Goal: Use online tool/utility: Utilize a website feature to perform a specific function

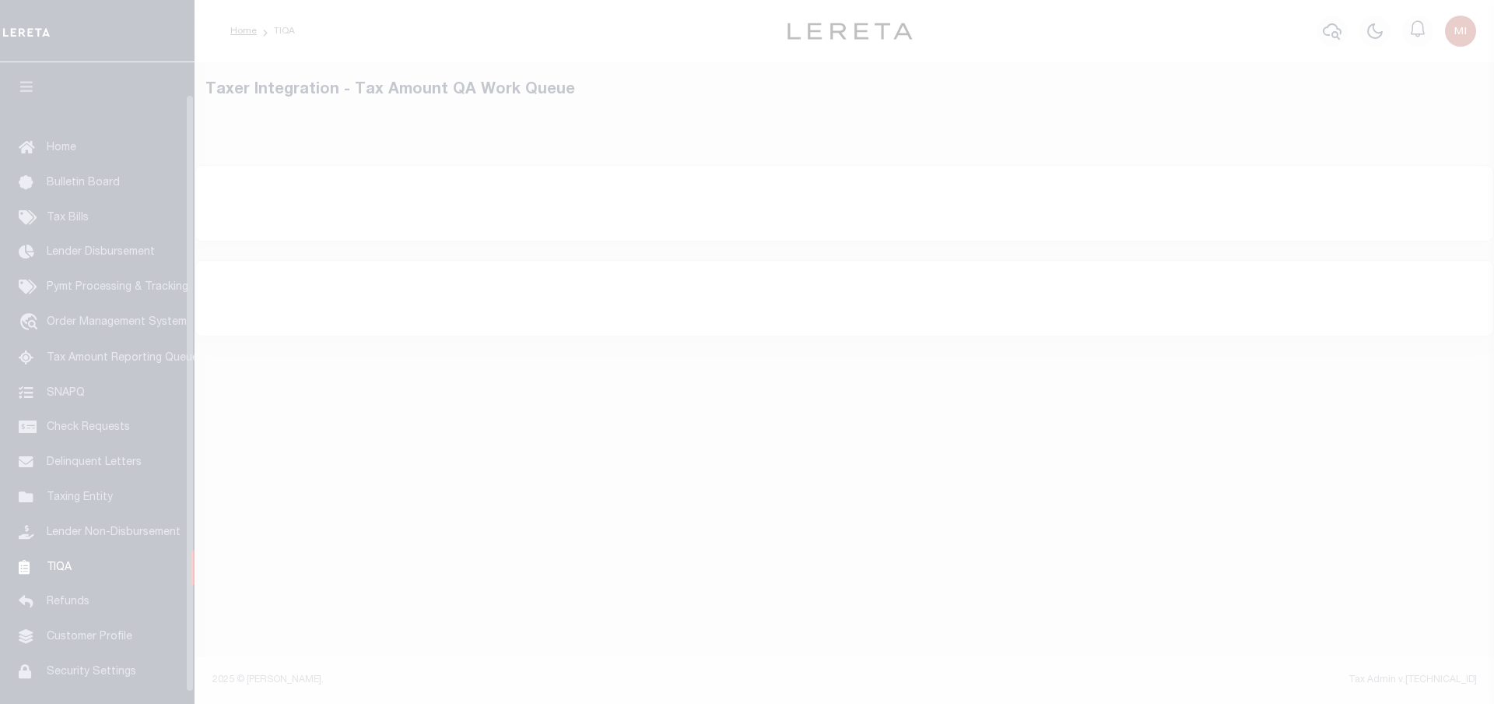
scroll to position [61, 0]
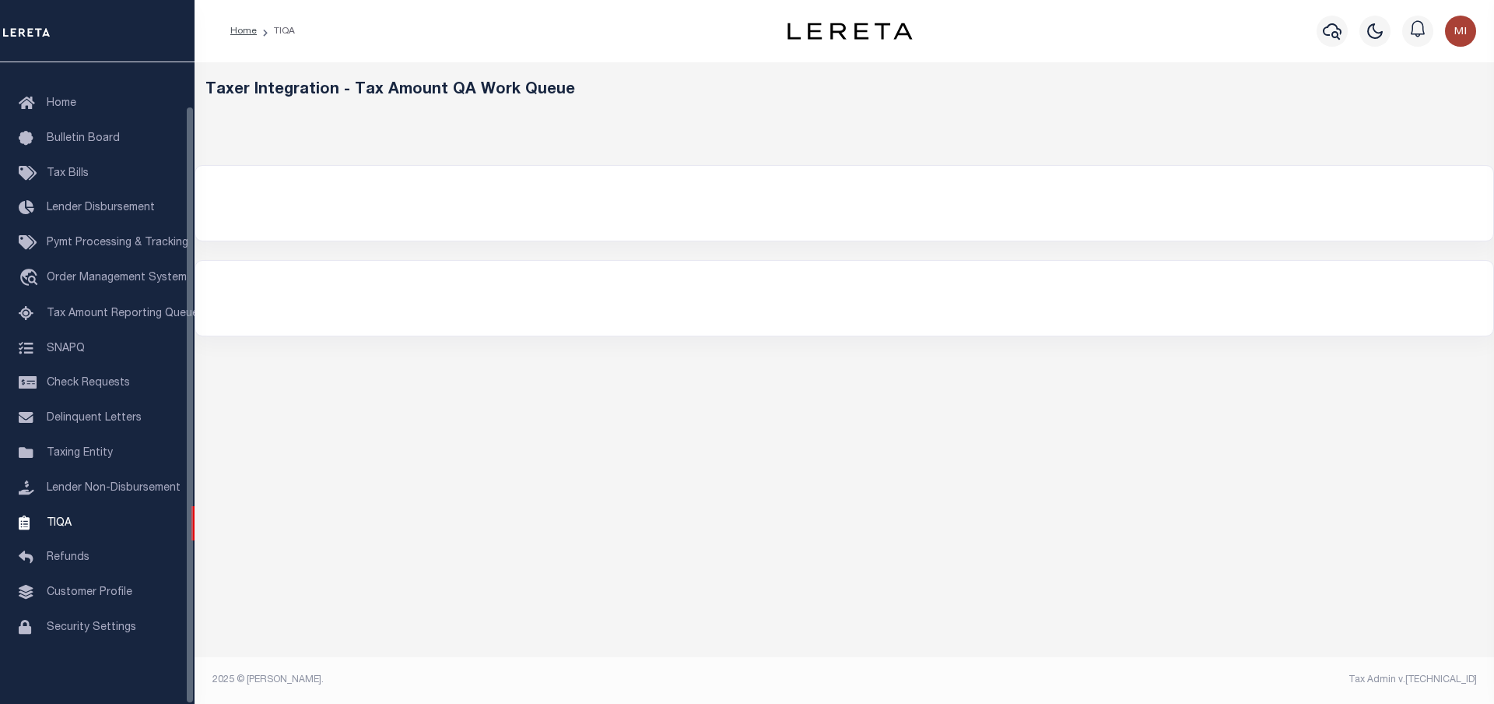
select select "200"
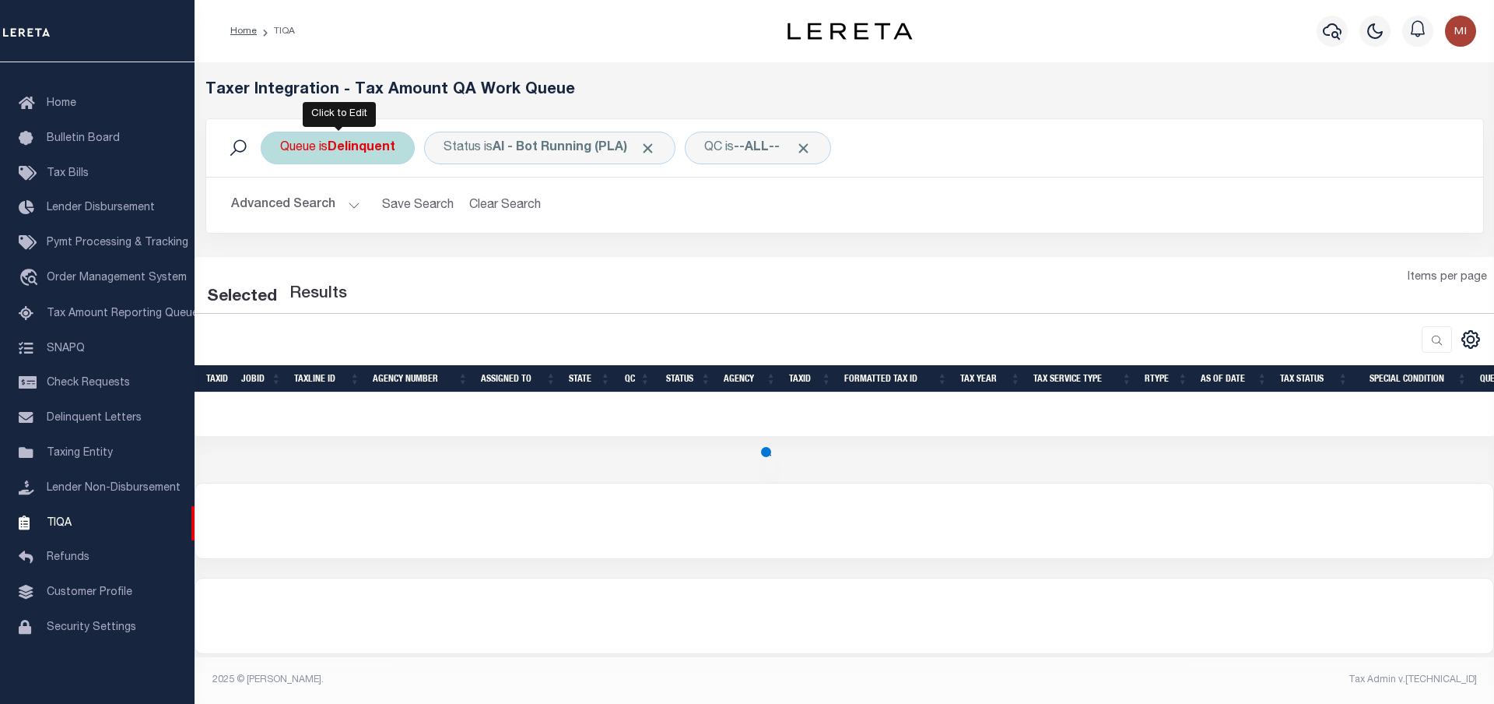
select select "200"
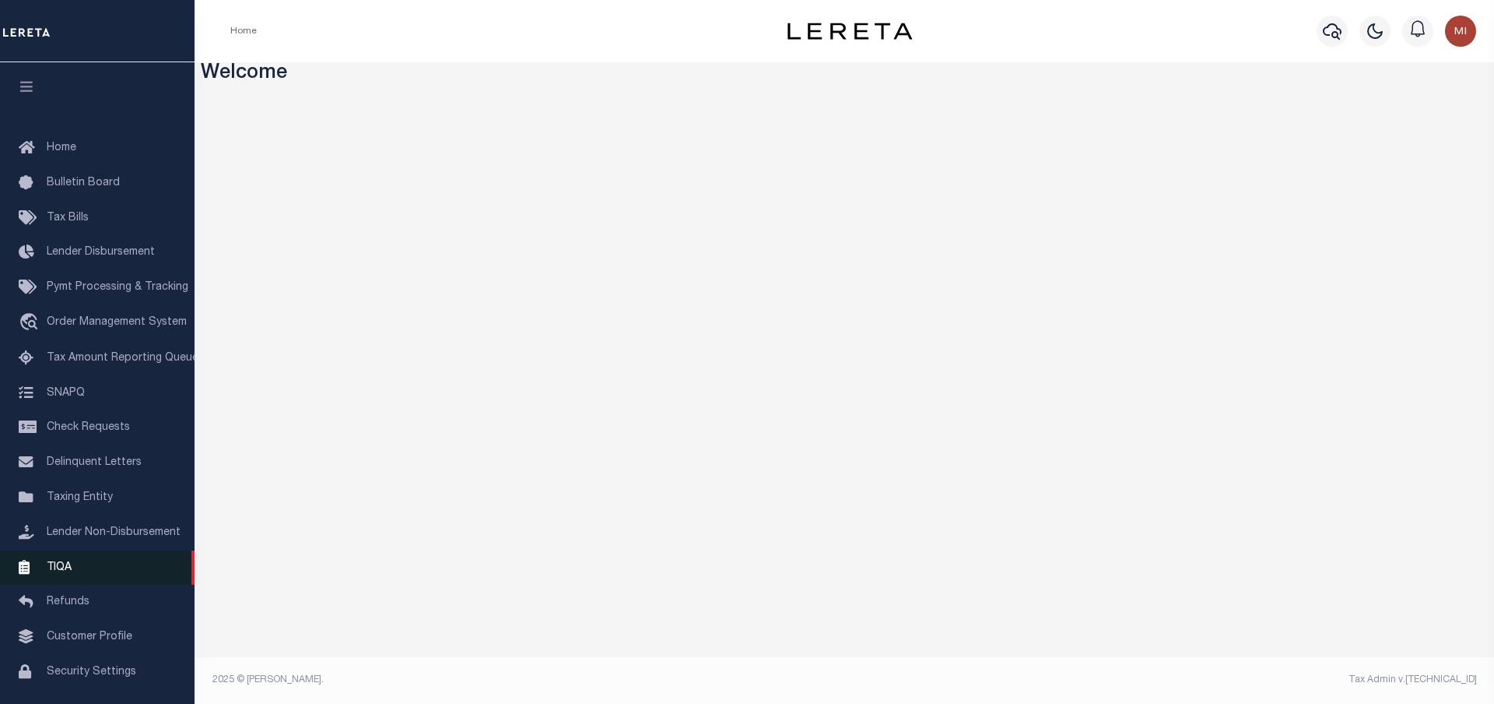
click at [68, 572] on span "TIQA" at bounding box center [59, 566] width 25 height 11
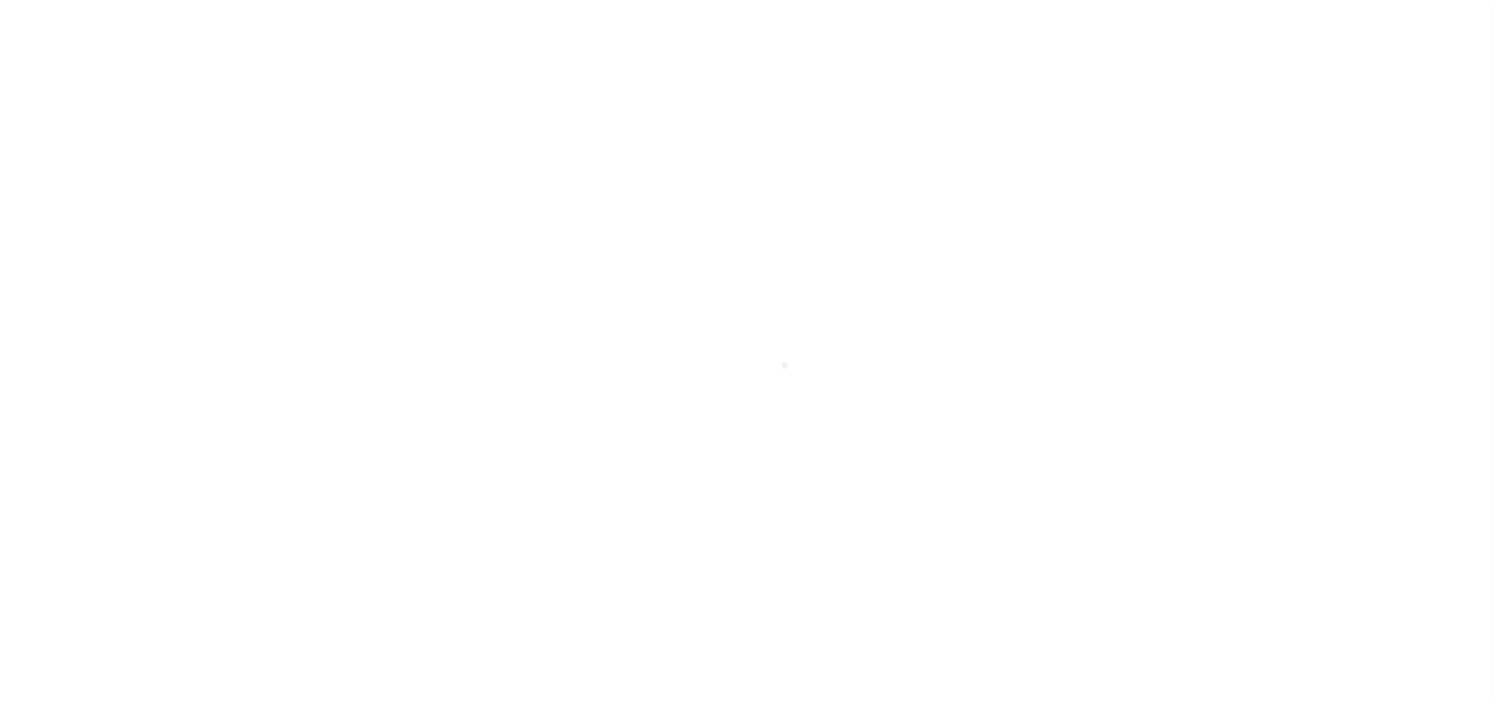
scroll to position [61, 0]
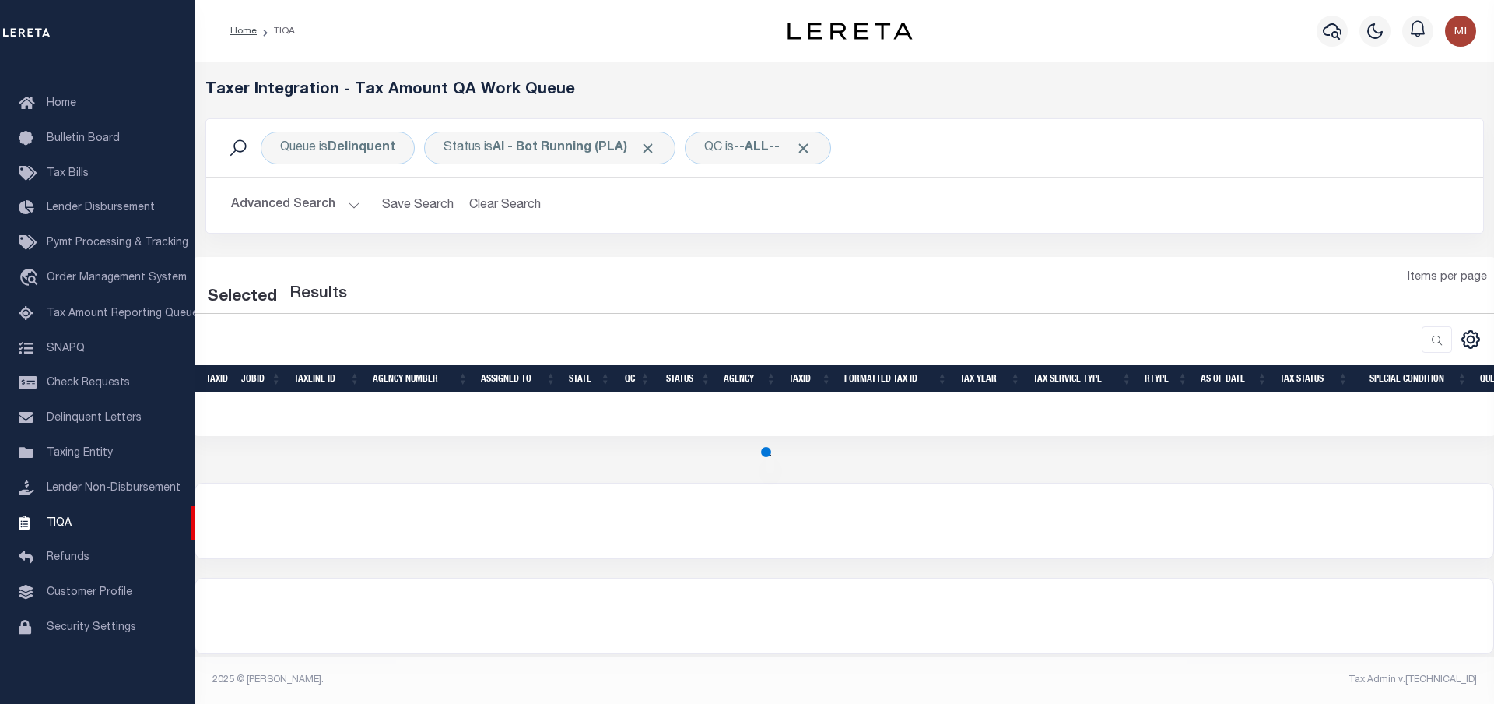
click at [353, 212] on button "Advanced Search" at bounding box center [295, 205] width 129 height 30
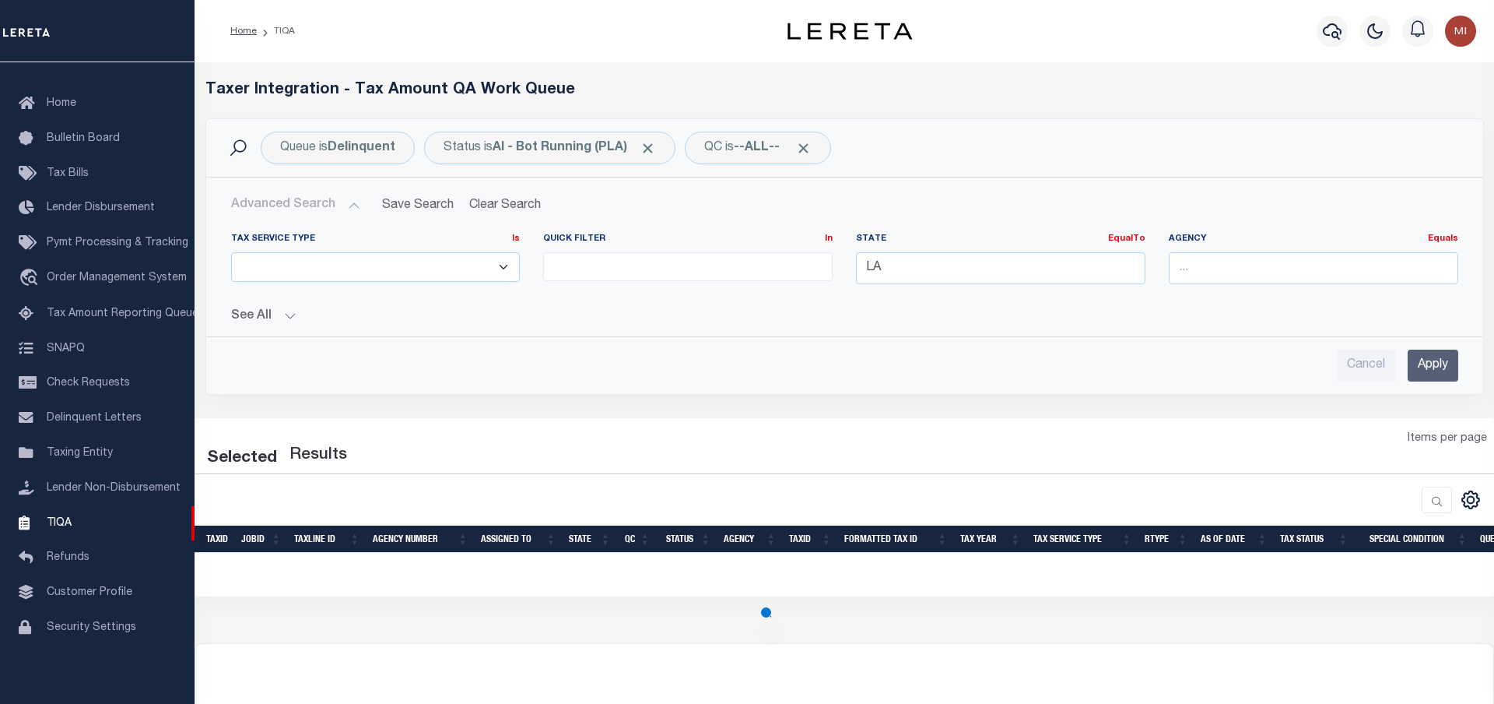
click at [277, 311] on button "See All" at bounding box center [844, 316] width 1227 height 15
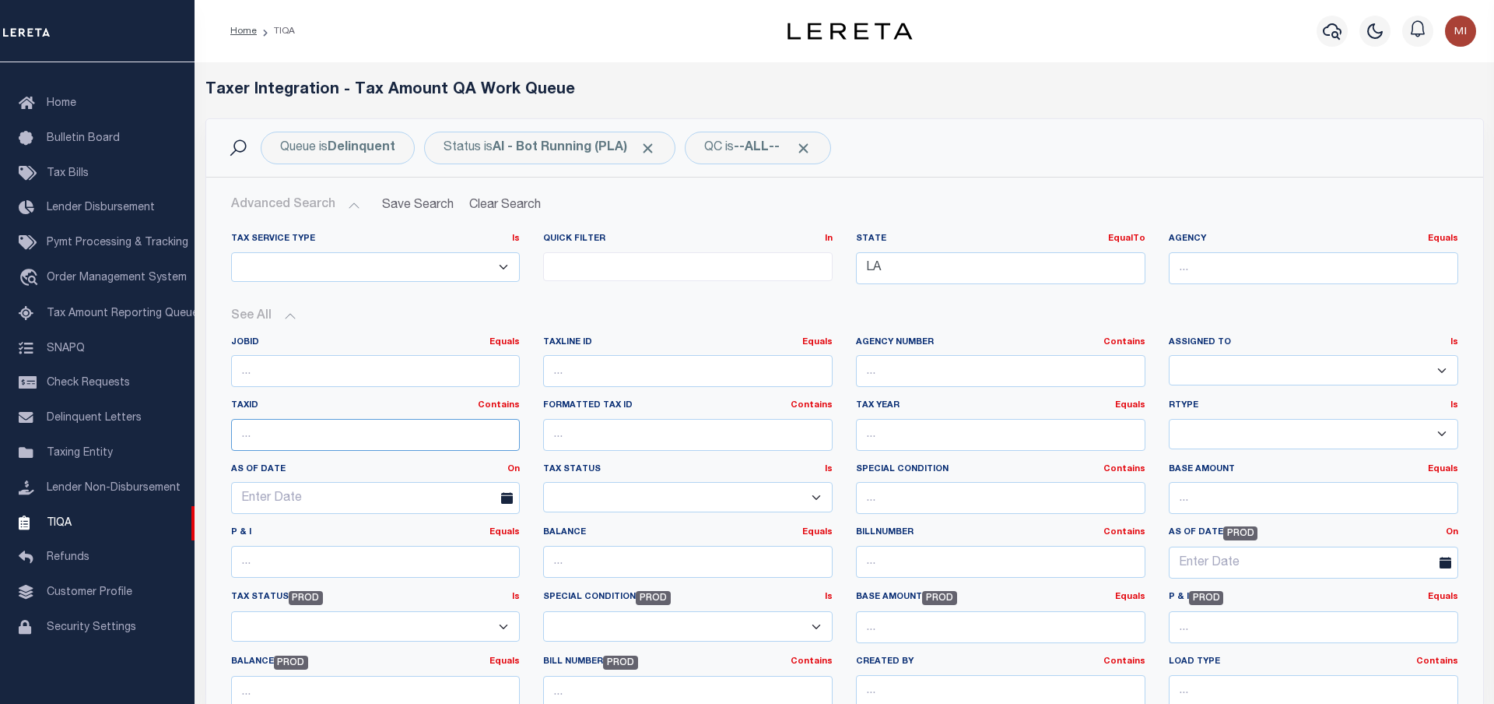
click at [321, 434] on input "text" at bounding box center [376, 435] width 290 height 32
select select "200"
click at [717, 238] on div "Tax Service Type Is Is Contains ESCROW NonESCROW Quick Filter In In View Only L…" at bounding box center [844, 265] width 1251 height 64
type input "L"
click at [954, 205] on h2 "Advanced Search Save Search Clear Search TIQATaxLineSearchTable_dynamictable___…" at bounding box center [845, 205] width 1252 height 30
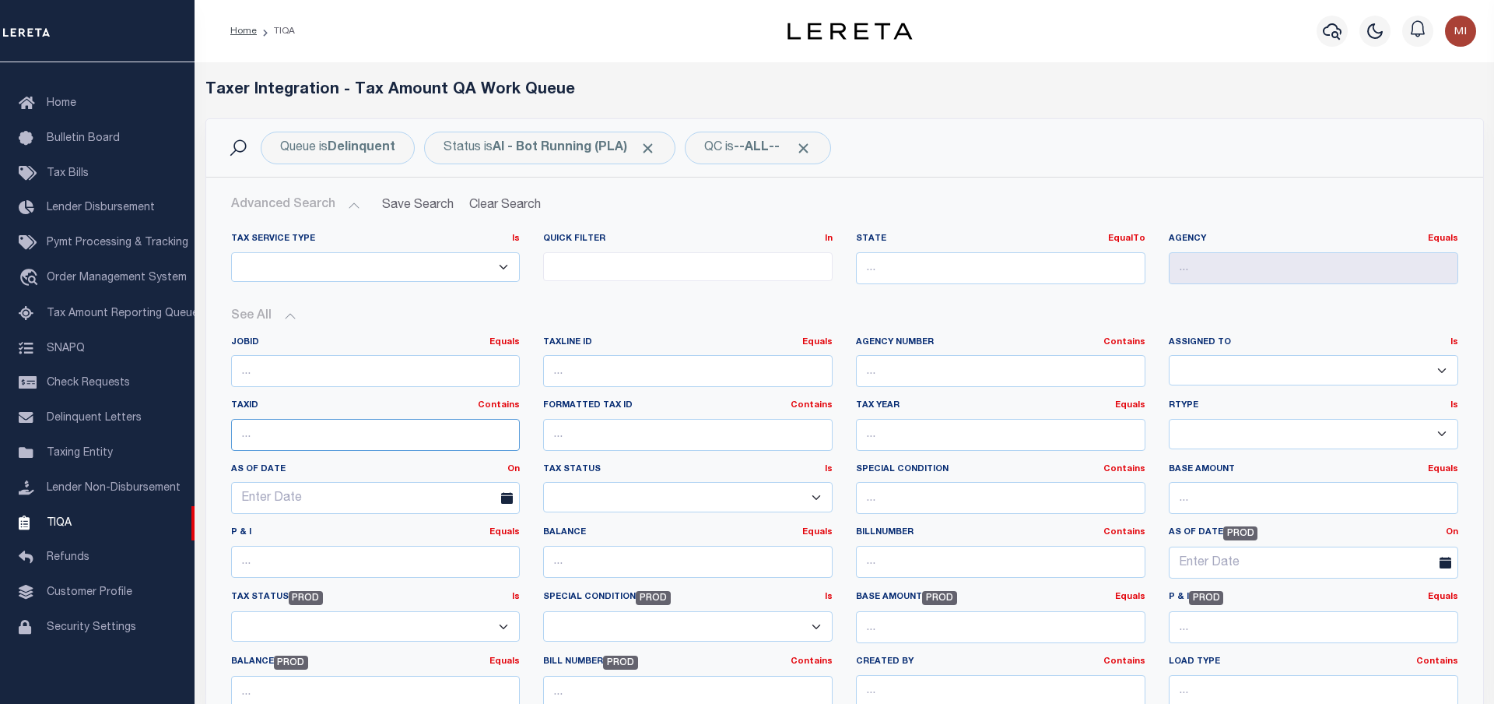
click at [342, 442] on input "text" at bounding box center [376, 435] width 290 height 32
paste input "13030800000150000"
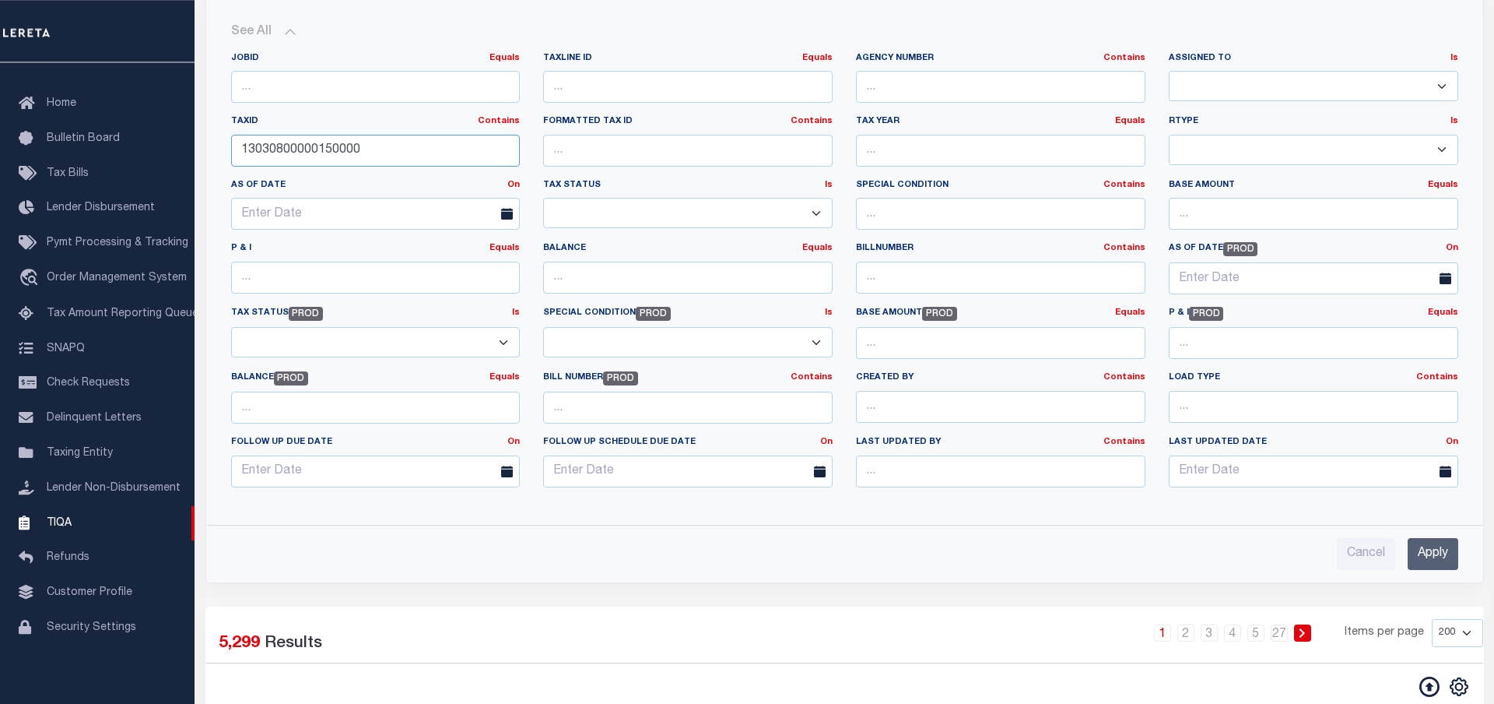
scroll to position [476, 0]
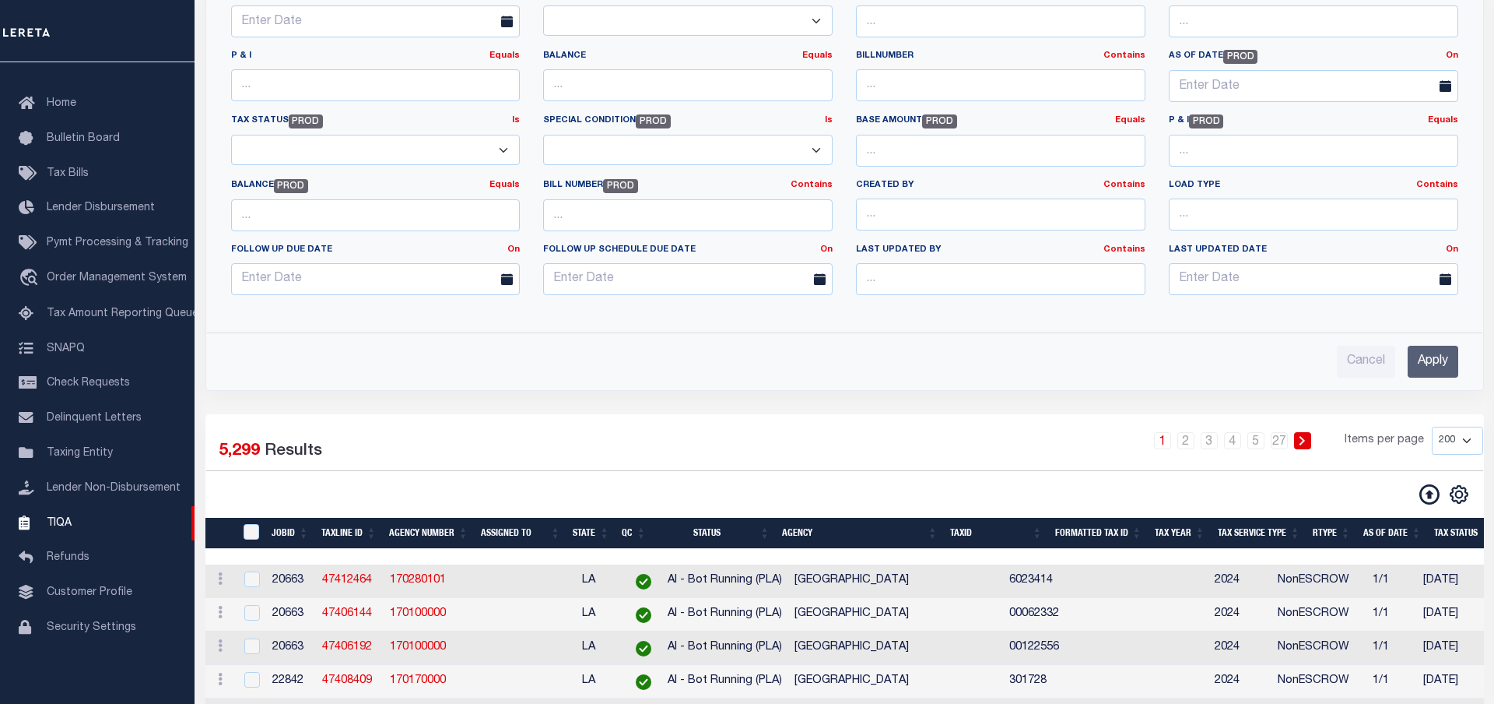
type input "13030800000150000"
click at [1439, 358] on input "Apply" at bounding box center [1433, 362] width 51 height 32
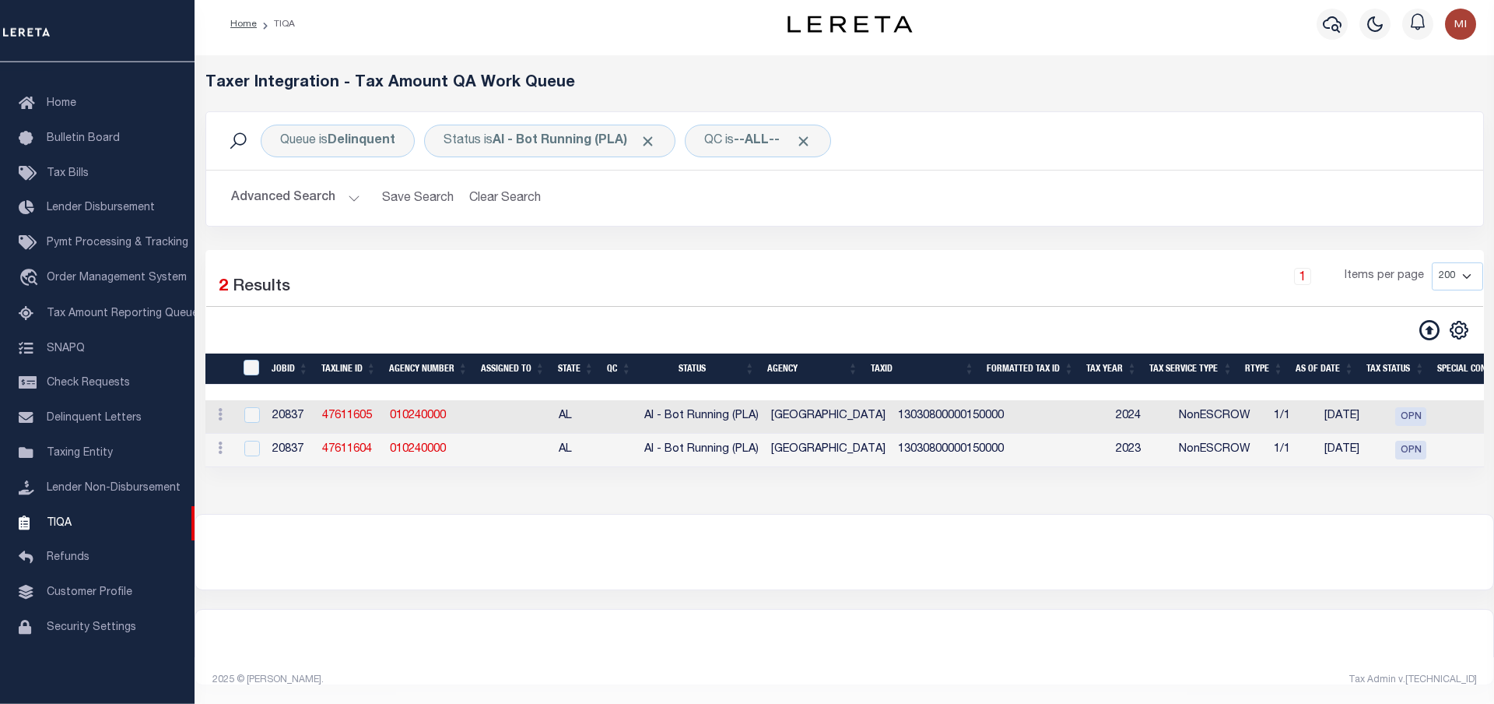
scroll to position [12, 0]
click at [250, 451] on input "checkbox" at bounding box center [252, 449] width 16 height 16
checkbox input "true"
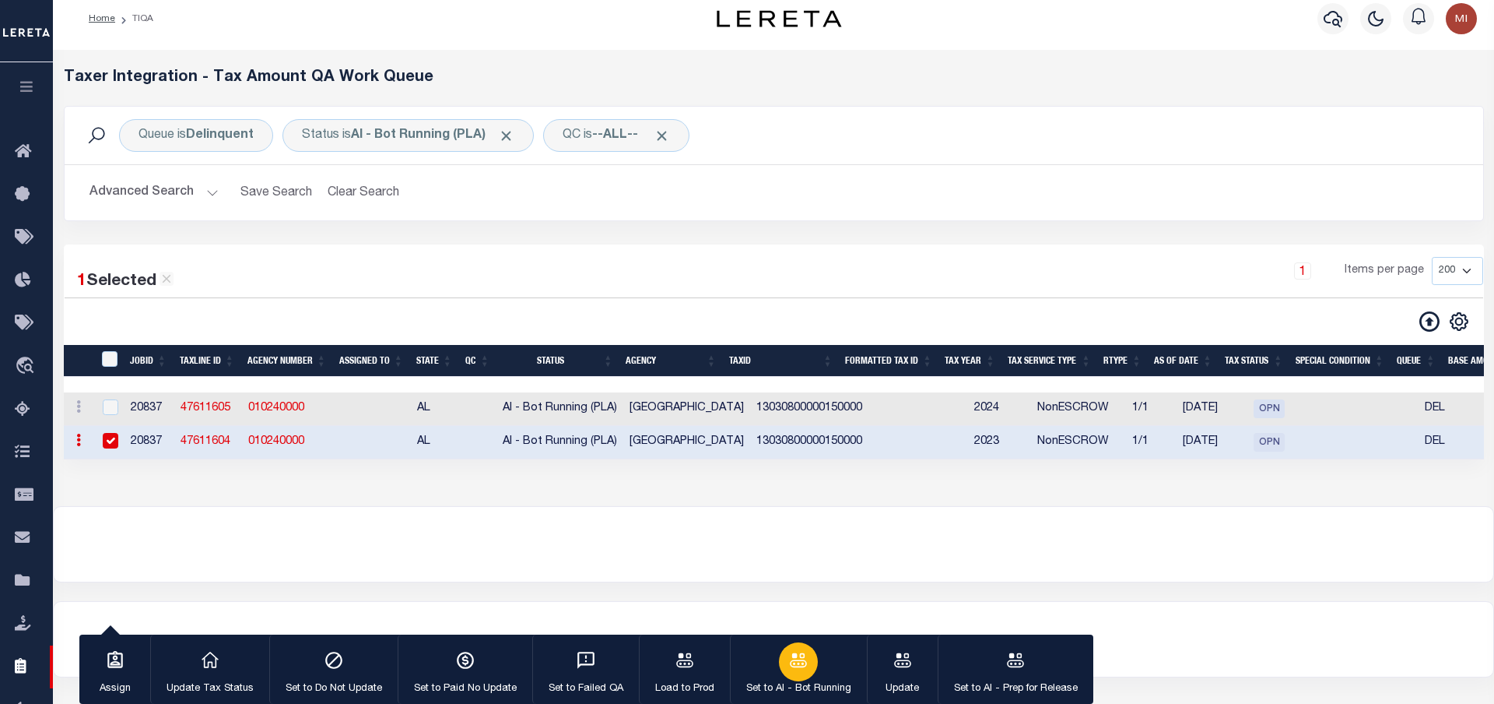
click at [792, 656] on icon "button" at bounding box center [798, 659] width 17 height 14
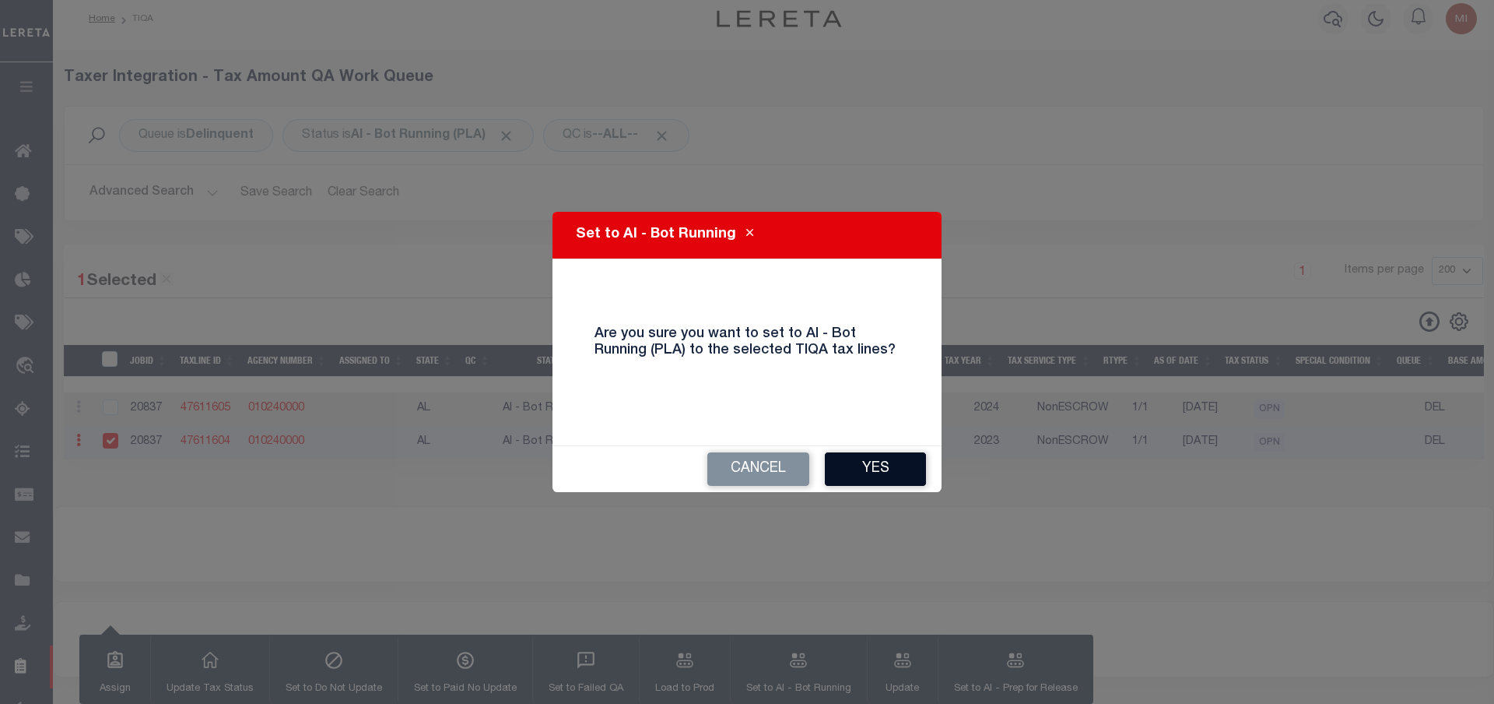
click at [903, 472] on button "Yes" at bounding box center [875, 468] width 101 height 33
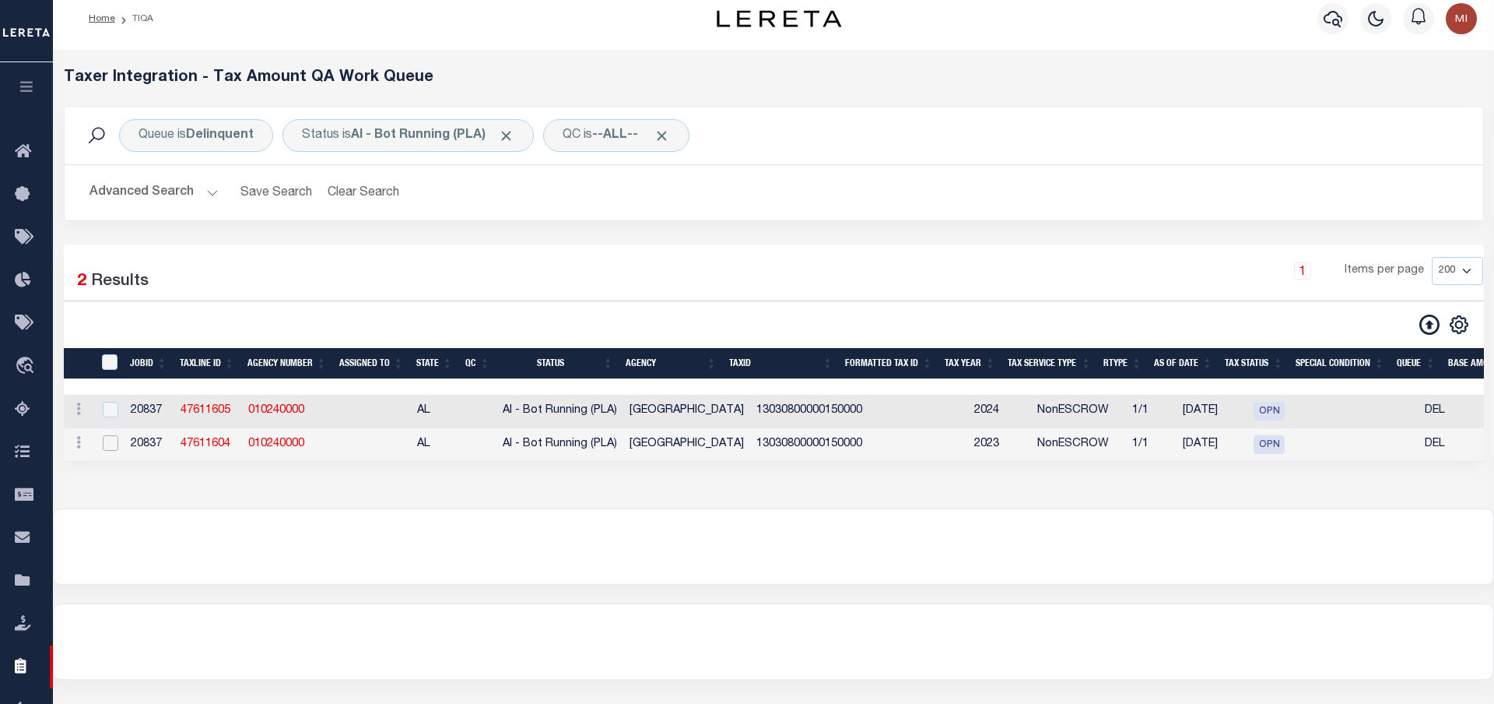
click at [109, 448] on input "checkbox" at bounding box center [111, 443] width 16 height 16
checkbox input "true"
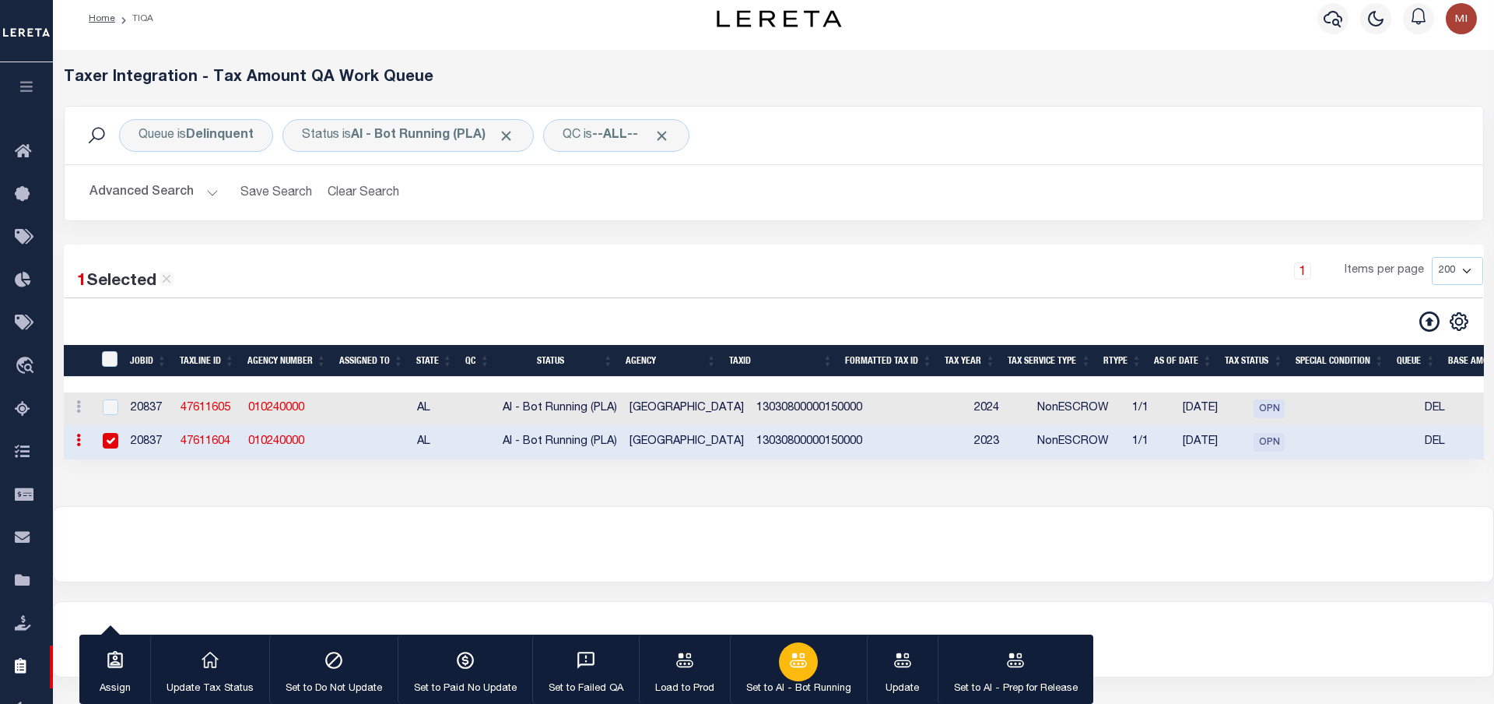
click at [795, 654] on icon "button" at bounding box center [798, 660] width 20 height 20
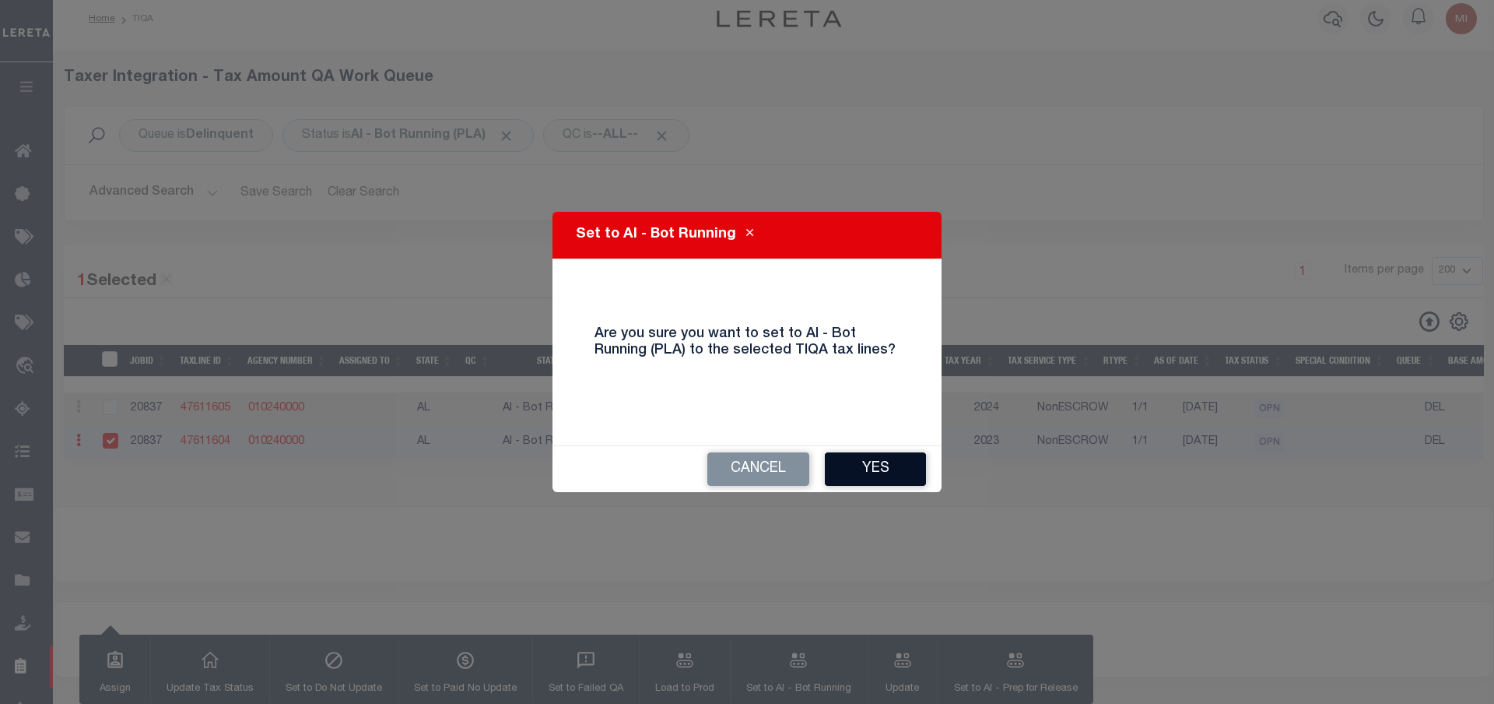
click at [891, 476] on button "Yes" at bounding box center [875, 468] width 101 height 33
